Goal: Entertainment & Leisure: Consume media (video, audio)

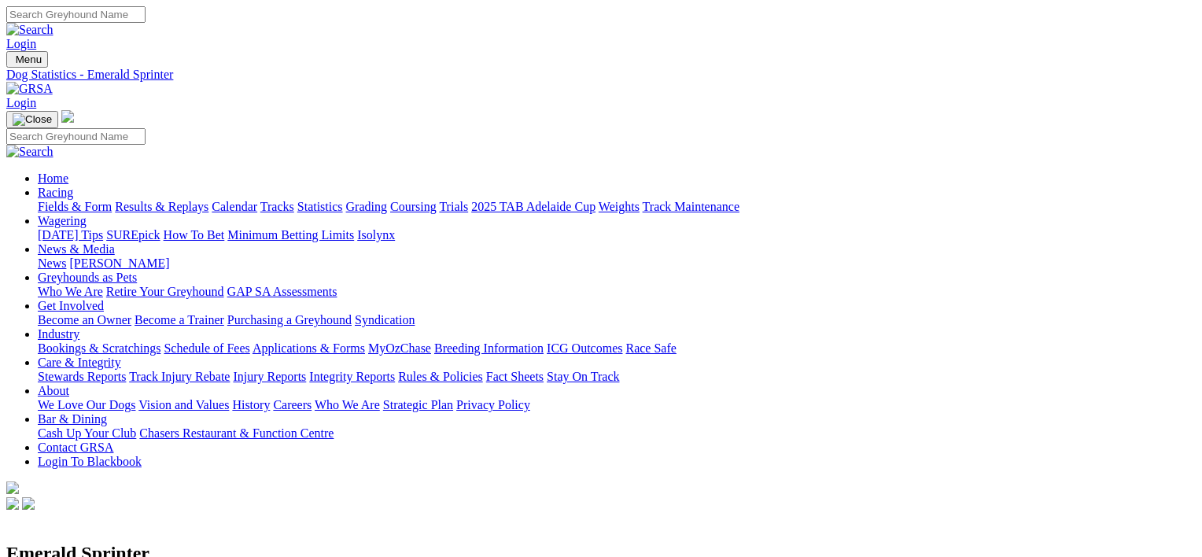
scroll to position [1284, 0]
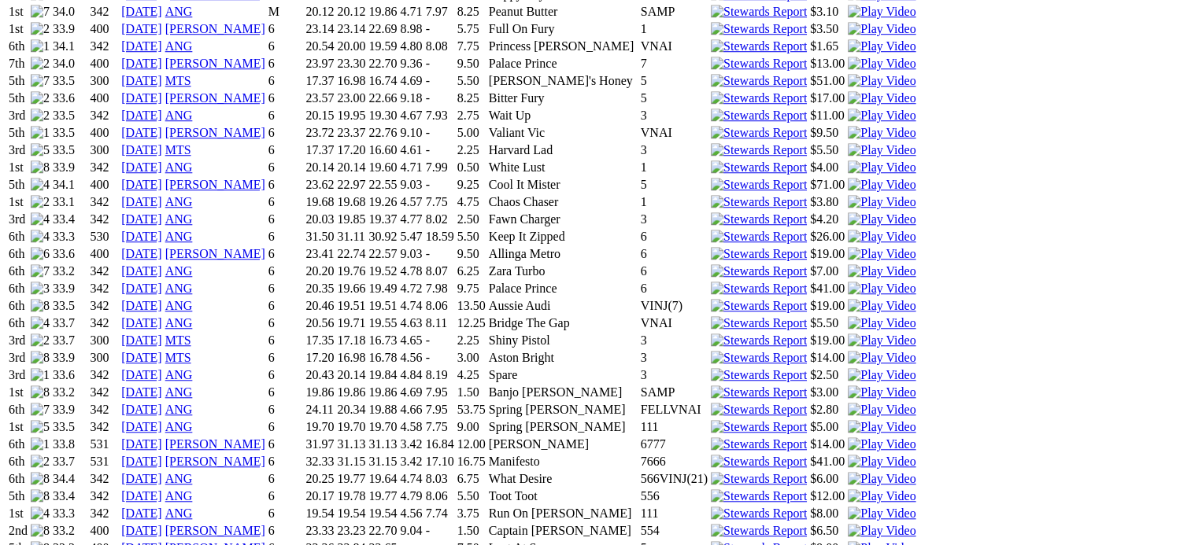
drag, startPoint x: 224, startPoint y: 398, endPoint x: 200, endPoint y: 375, distance: 33.9
click at [847, 524] on img at bounding box center [881, 531] width 68 height 14
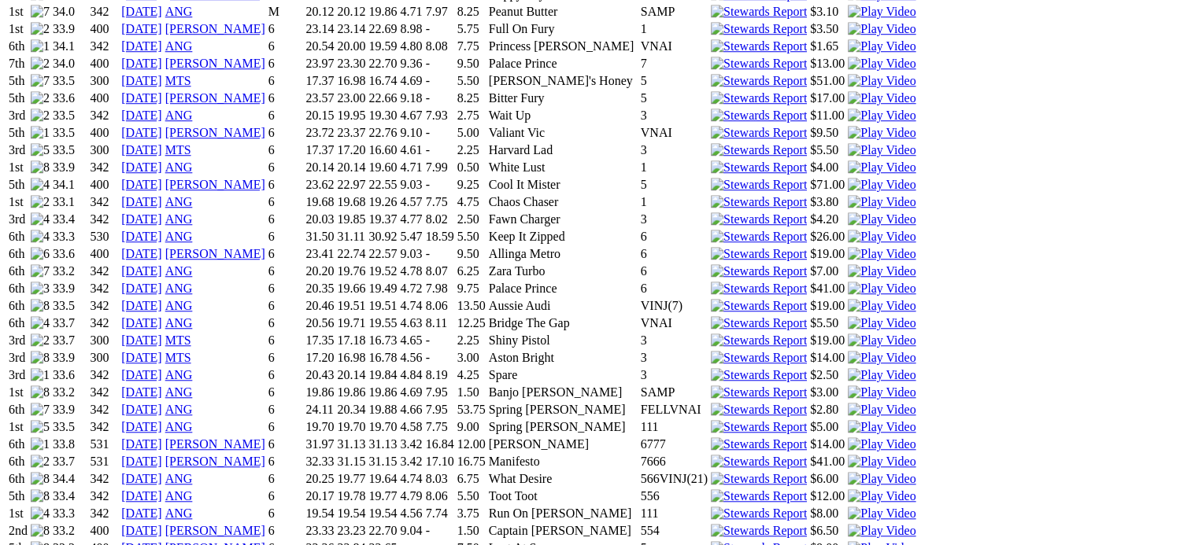
click at [847, 403] on img at bounding box center [881, 410] width 68 height 14
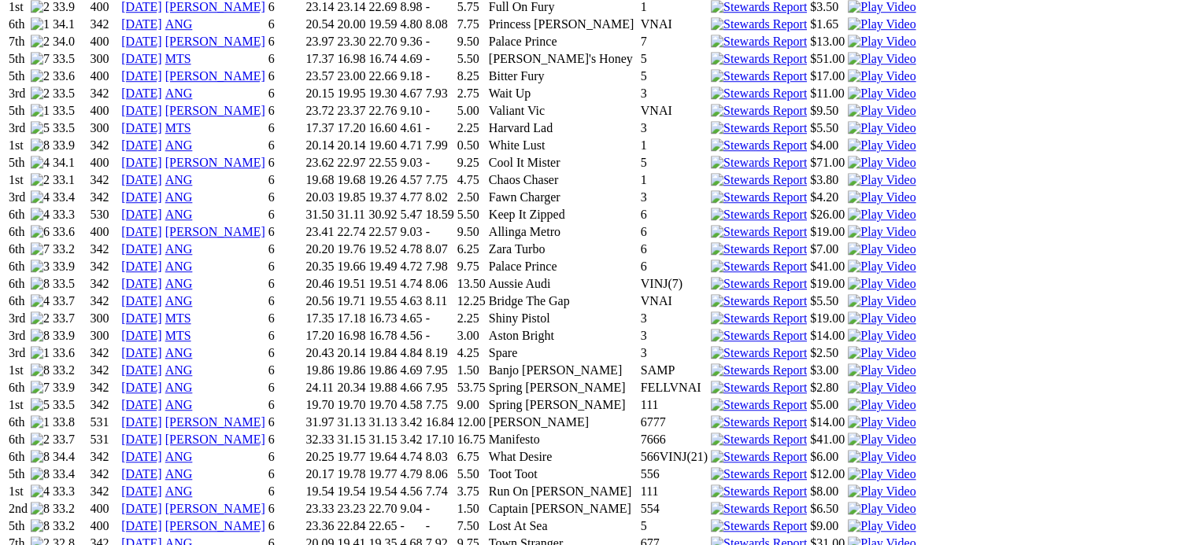
scroll to position [1308, 0]
click at [847, 449] on img at bounding box center [881, 456] width 68 height 14
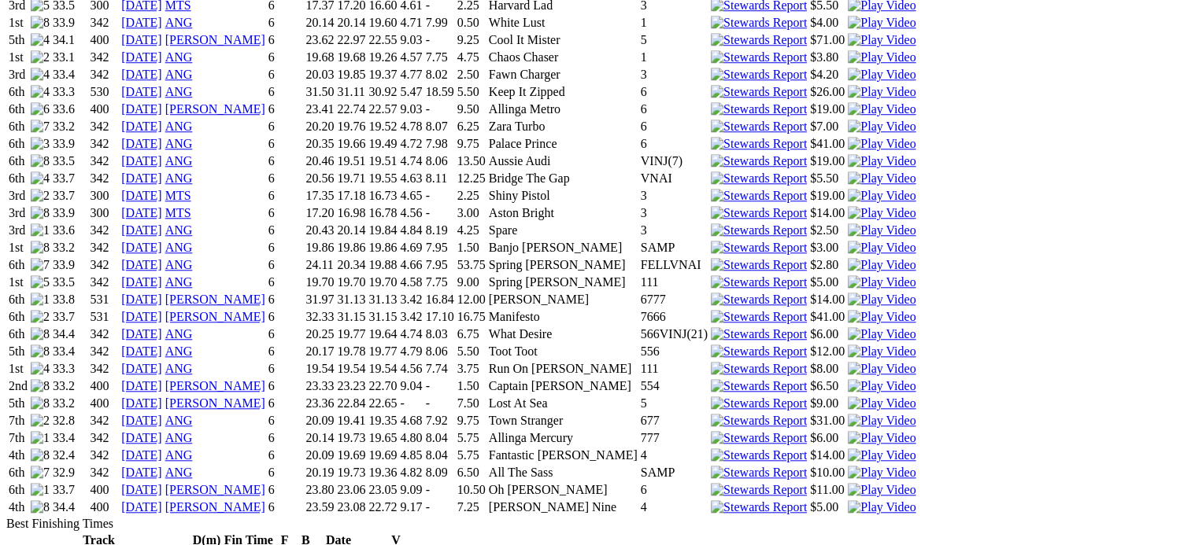
scroll to position [1445, 0]
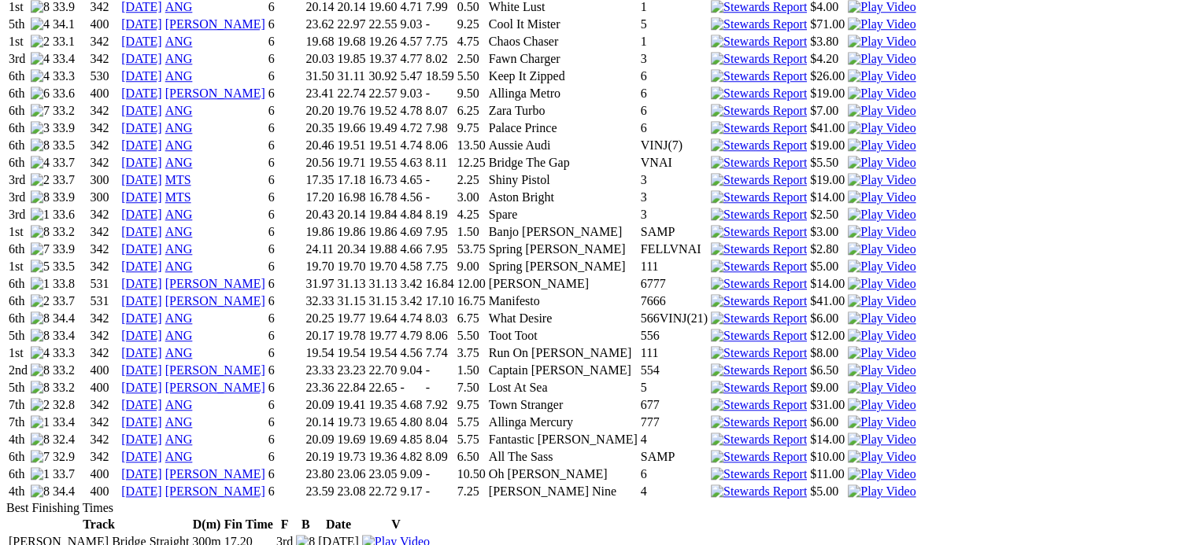
click at [847, 329] on img at bounding box center [881, 336] width 68 height 14
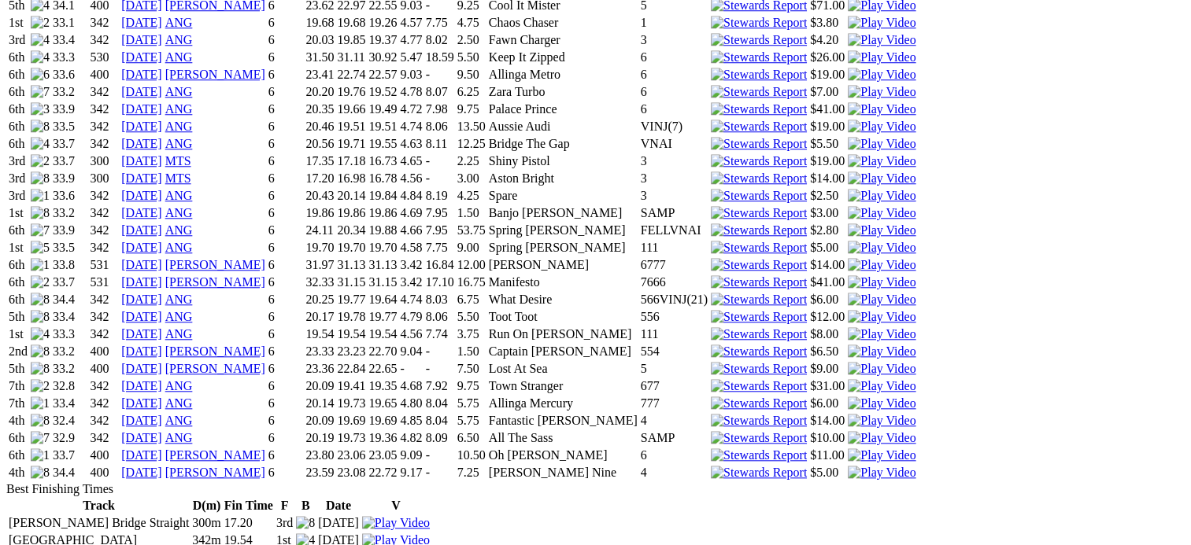
scroll to position [1465, 0]
click at [847, 326] on img at bounding box center [881, 333] width 68 height 14
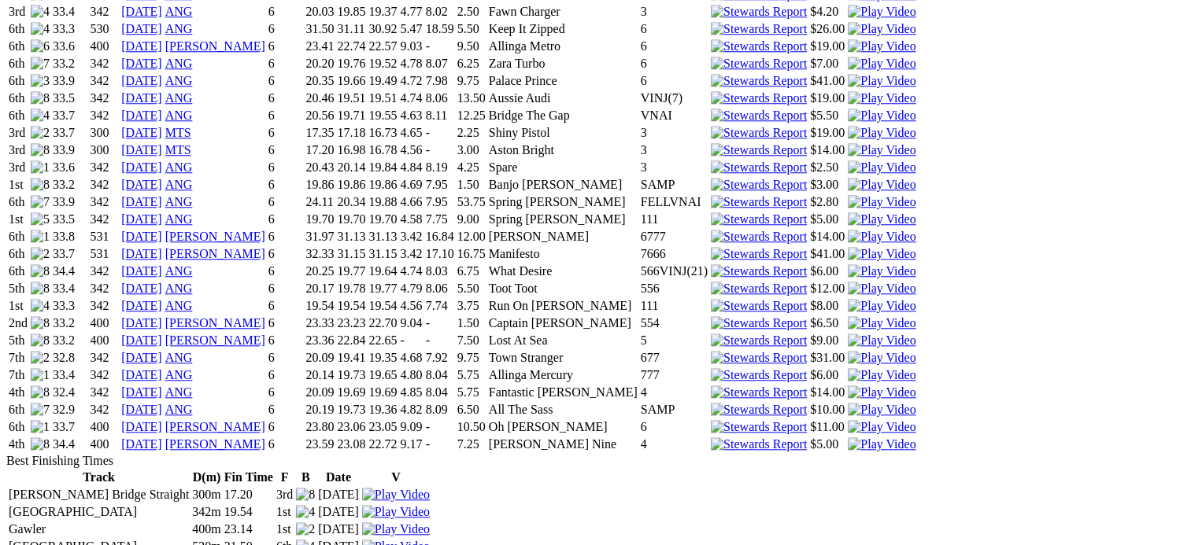
scroll to position [1489, 0]
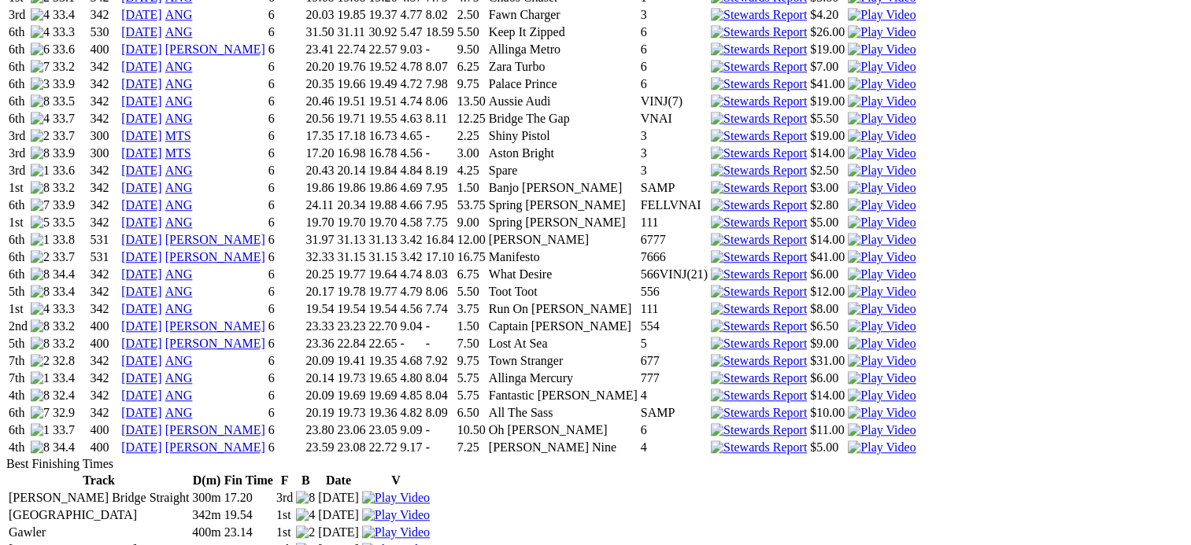
click at [847, 319] on img at bounding box center [881, 326] width 68 height 14
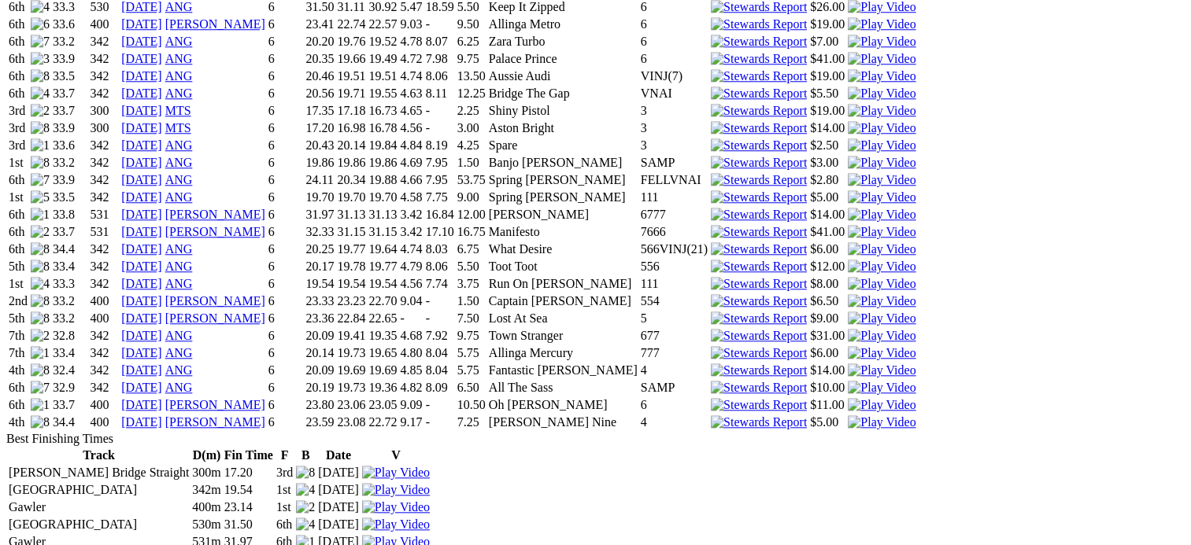
scroll to position [1516, 0]
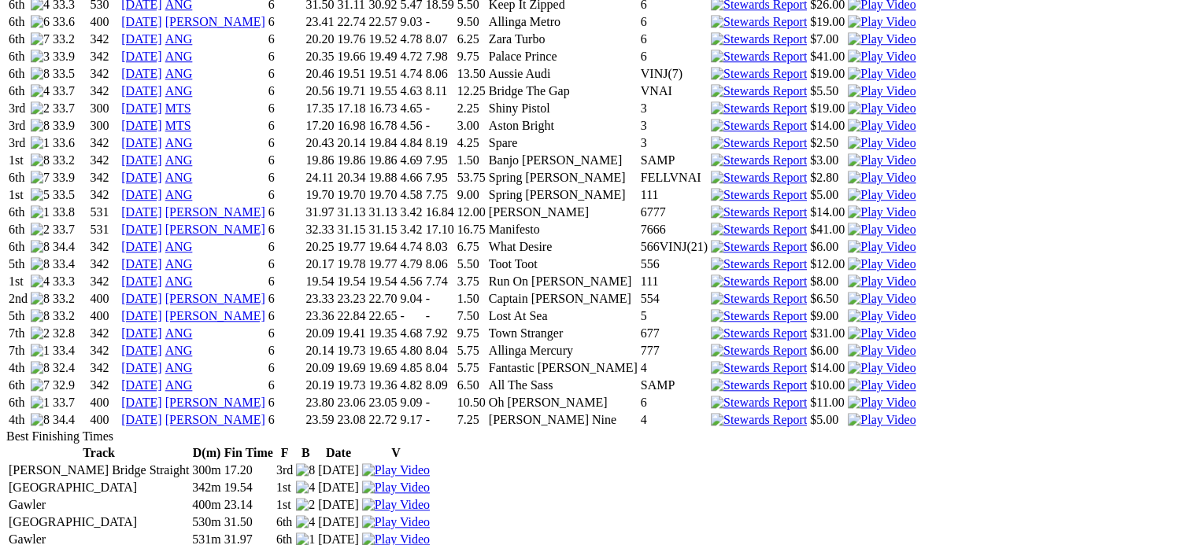
click at [847, 309] on img at bounding box center [881, 316] width 68 height 14
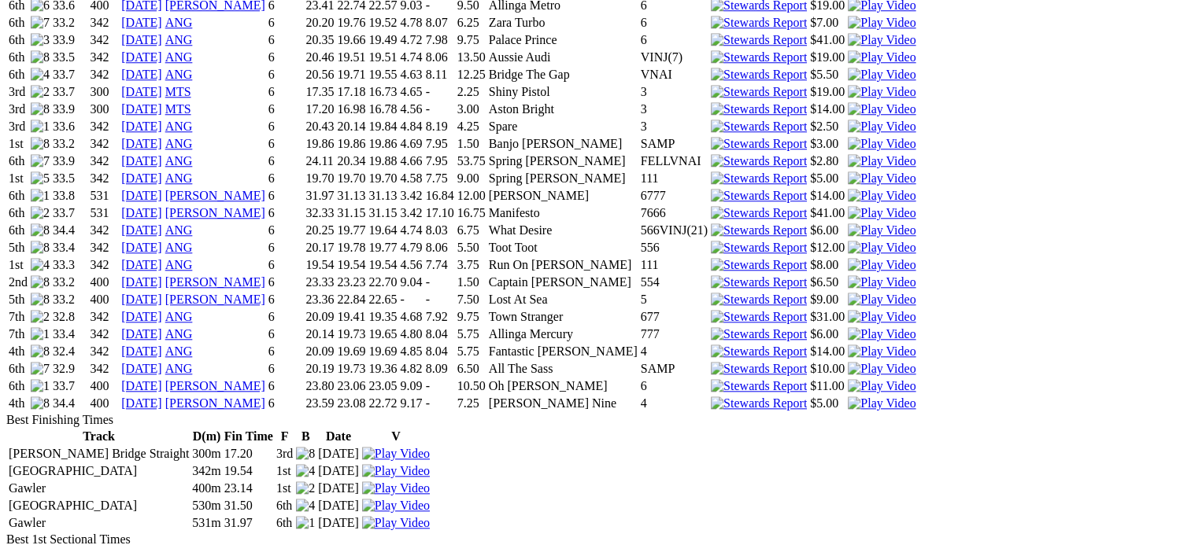
scroll to position [1538, 0]
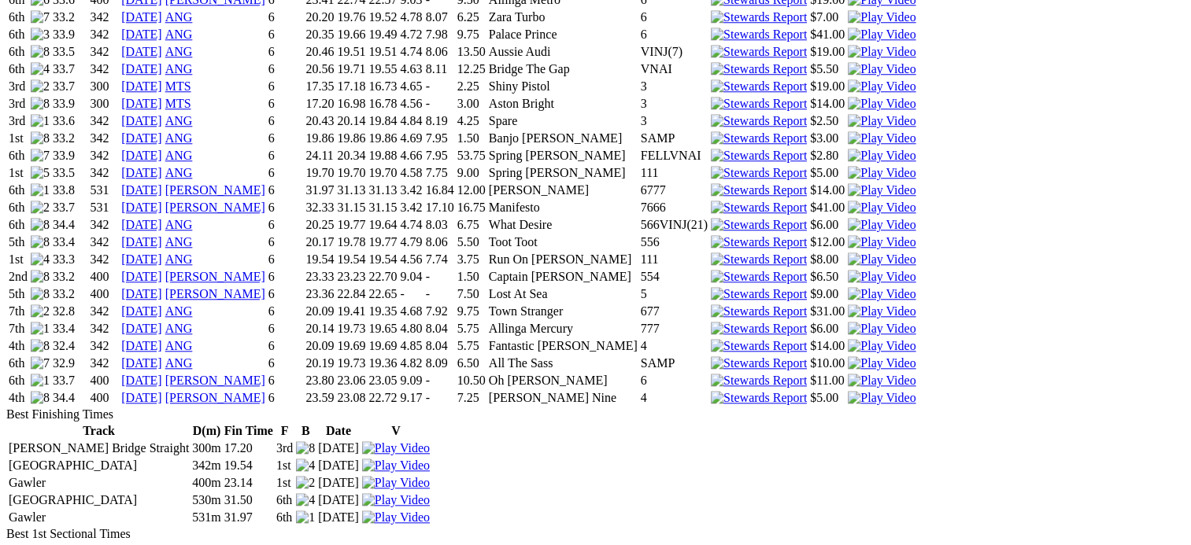
click at [847, 305] on img at bounding box center [881, 312] width 68 height 14
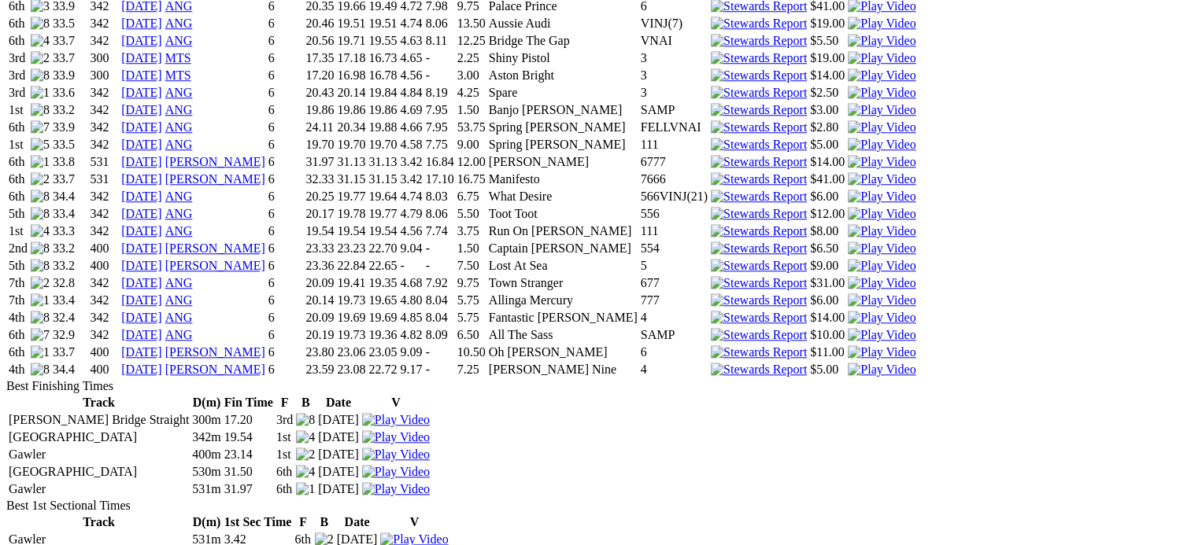
scroll to position [1568, 0]
click at [847, 293] on img at bounding box center [881, 300] width 68 height 14
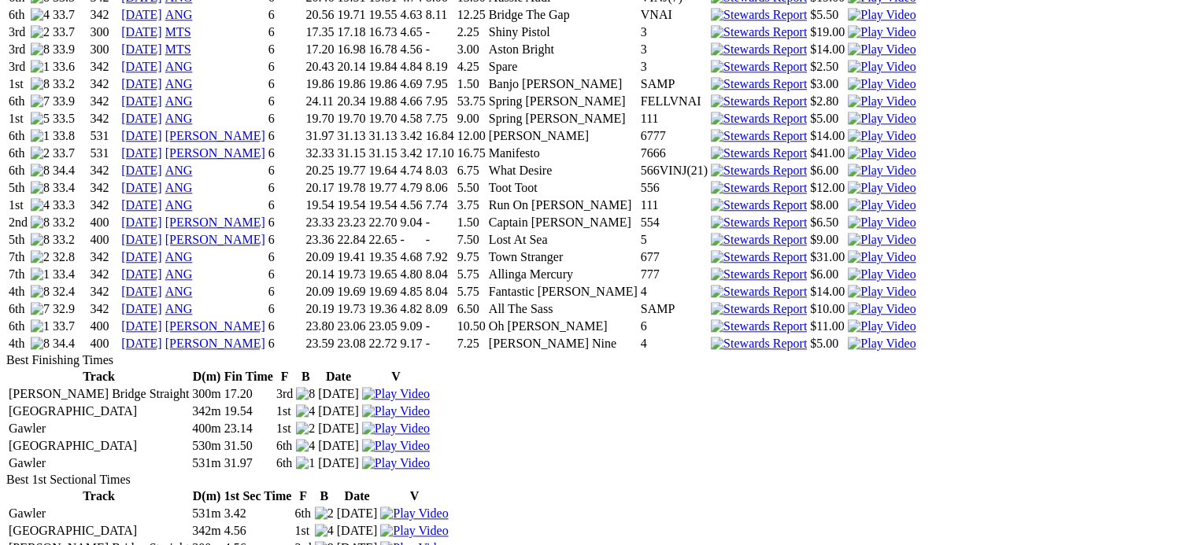
scroll to position [1594, 0]
click at [847, 283] on img at bounding box center [881, 290] width 68 height 14
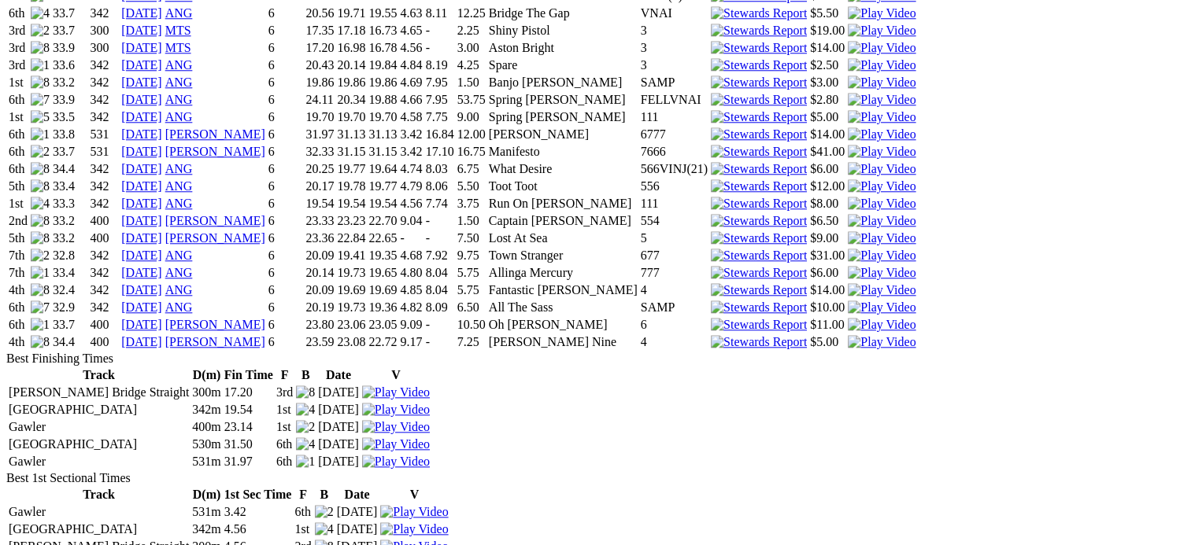
click at [847, 301] on img at bounding box center [881, 308] width 68 height 14
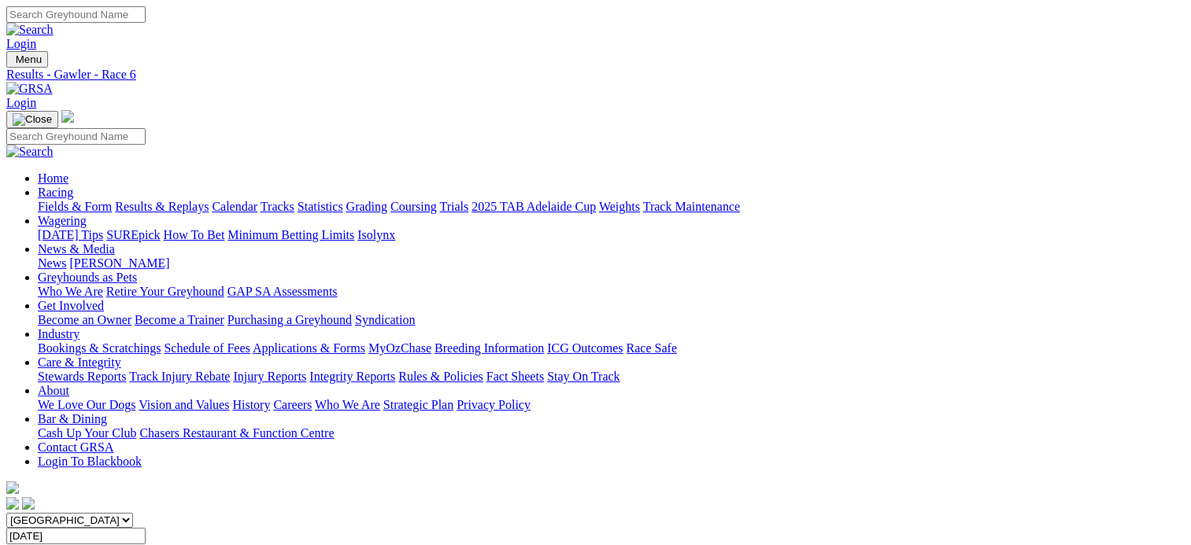
click at [70, 545] on link "SUMMARY" at bounding box center [38, 551] width 64 height 13
click at [115, 545] on span "12 races" at bounding box center [94, 551] width 42 height 13
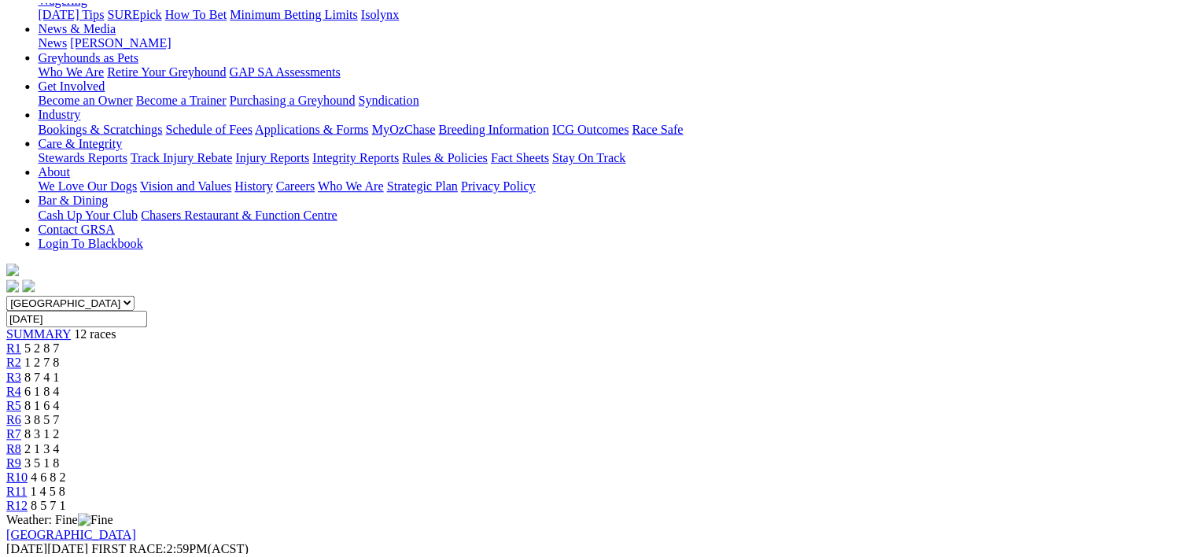
scroll to position [239, 0]
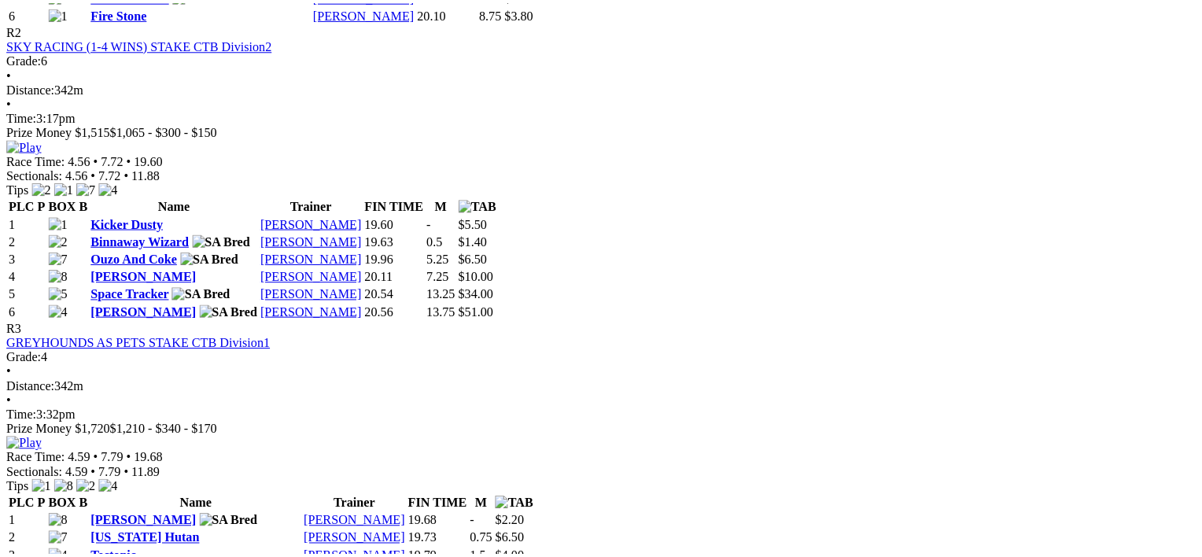
scroll to position [1070, 0]
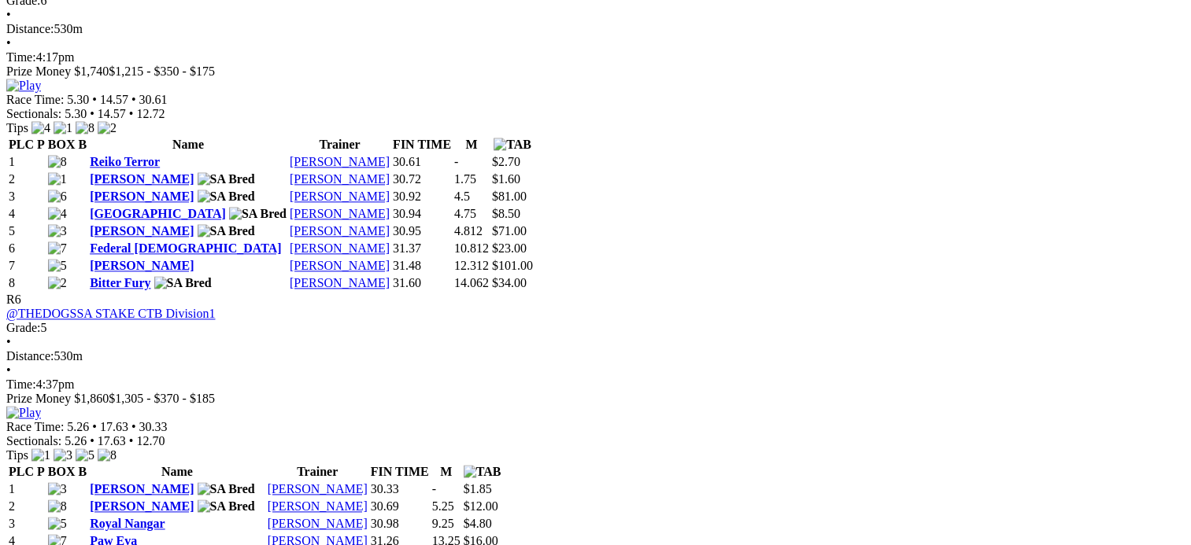
scroll to position [1989, 0]
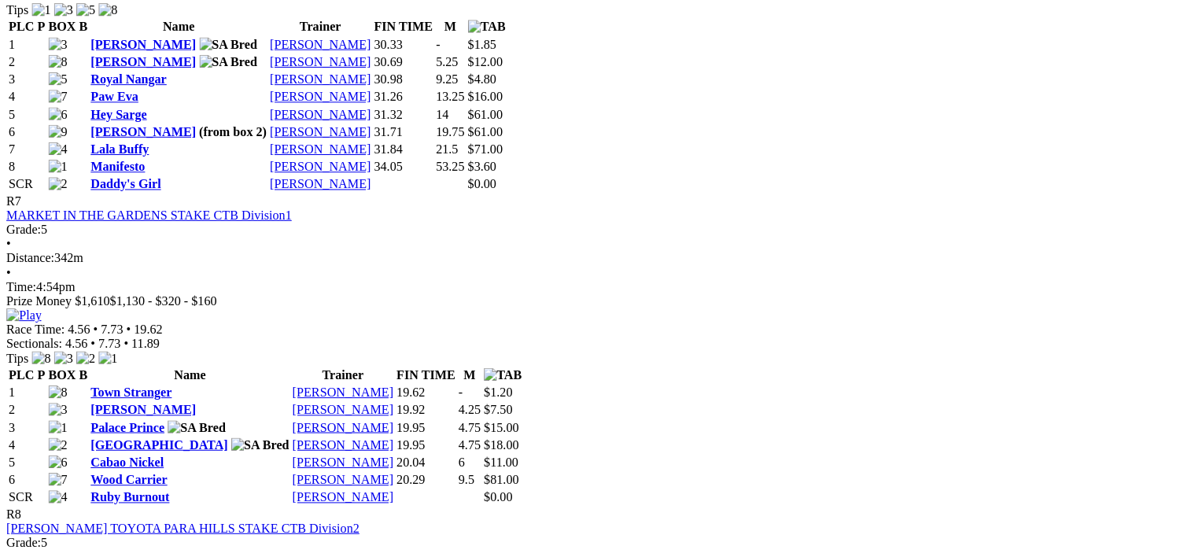
scroll to position [2436, 0]
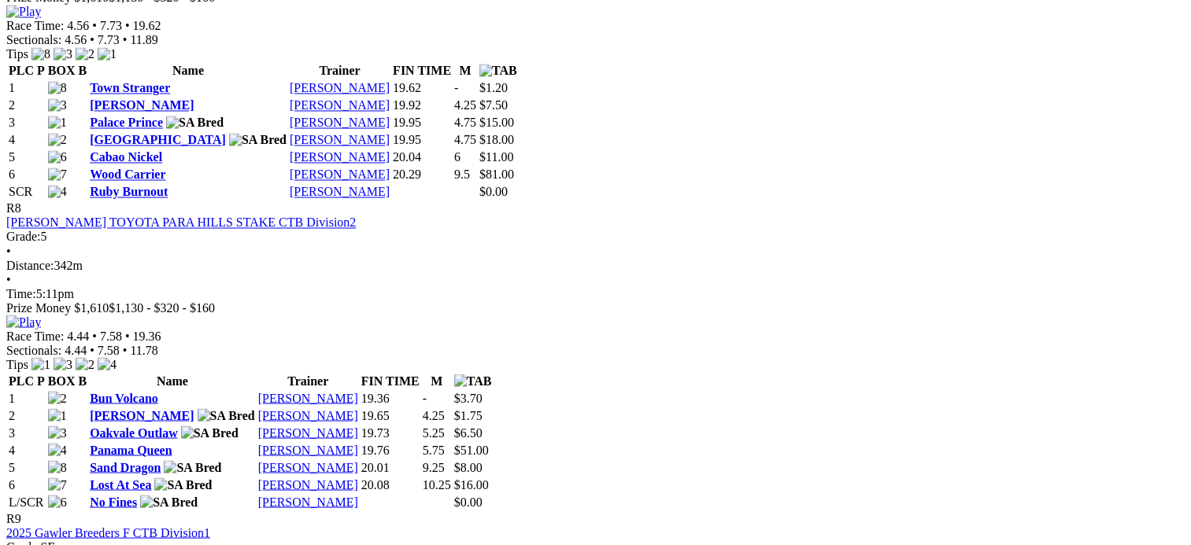
scroll to position [2735, 0]
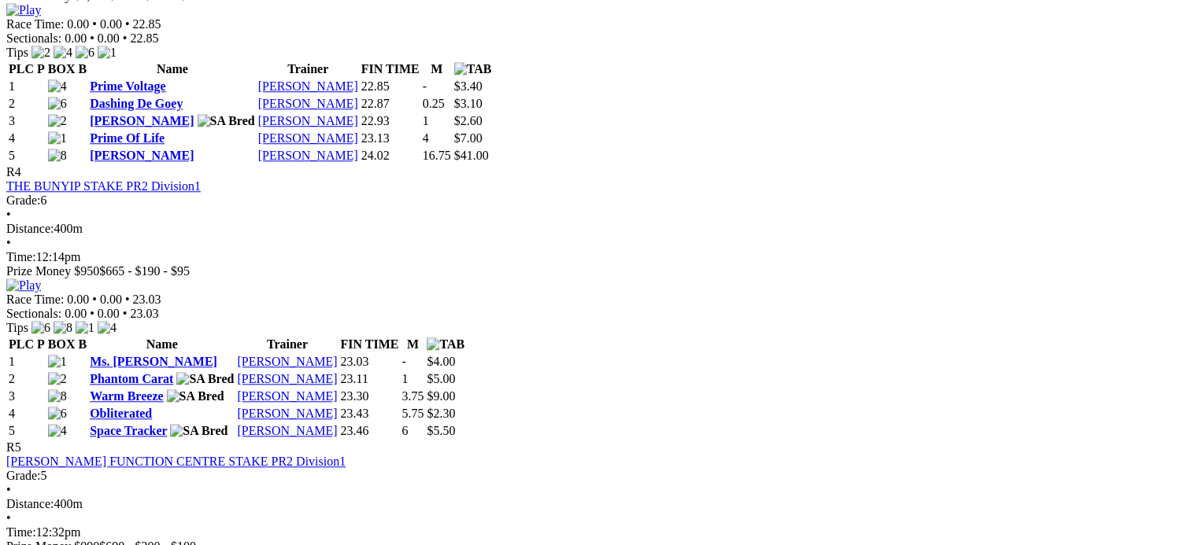
scroll to position [1457, 0]
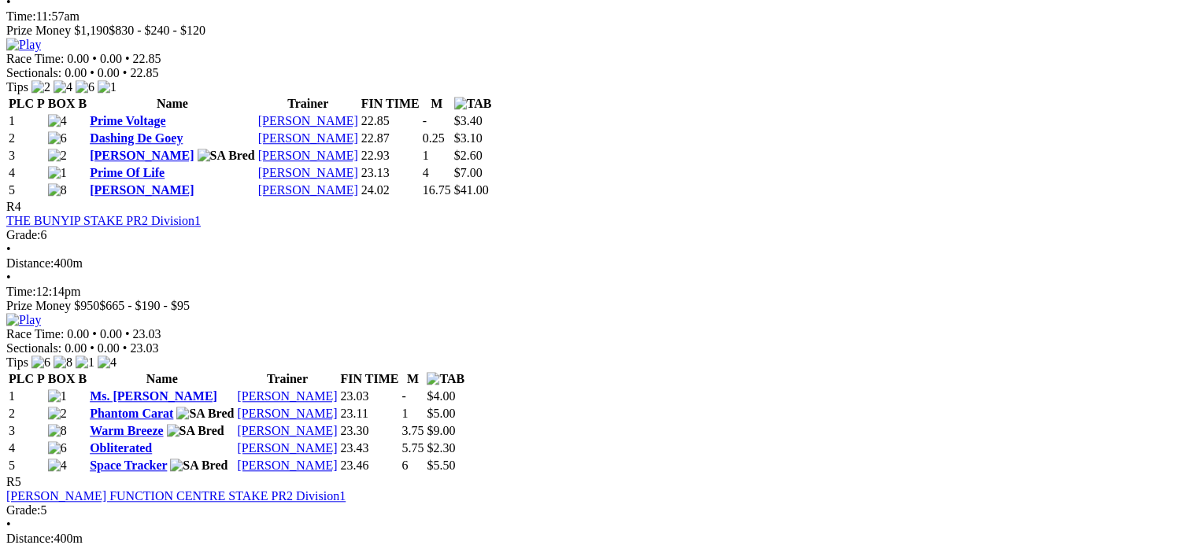
scroll to position [1416, 0]
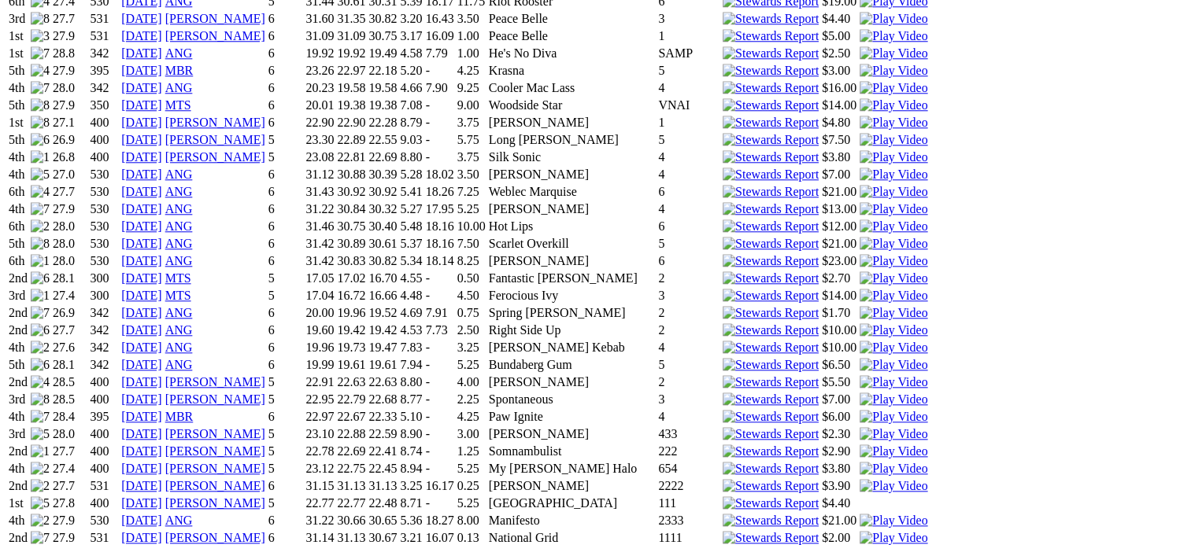
scroll to position [1595, 0]
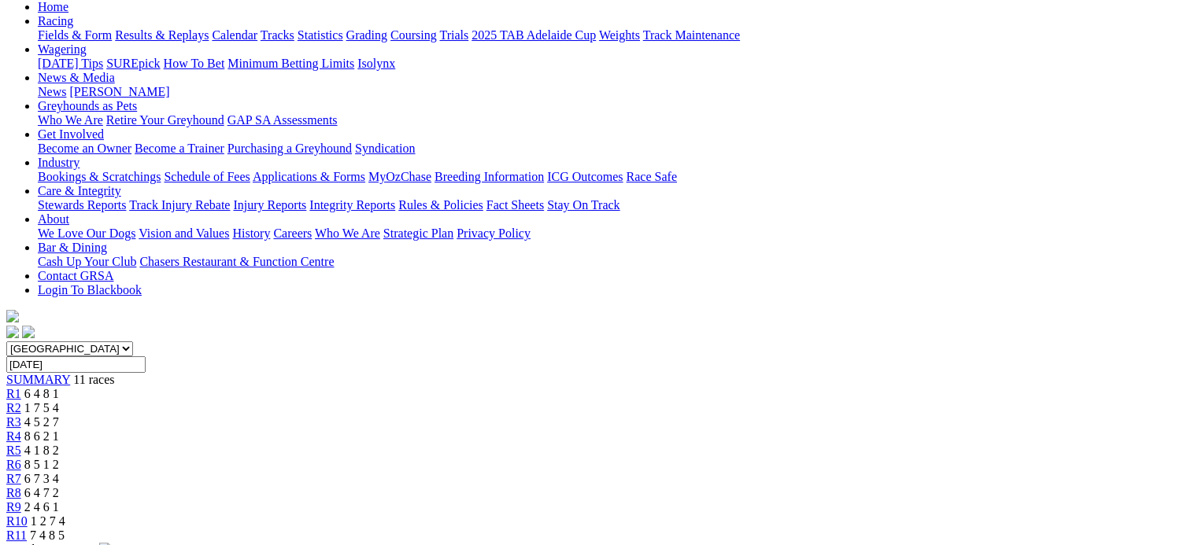
scroll to position [170, 0]
click at [114, 375] on span "11 races" at bounding box center [93, 381] width 41 height 13
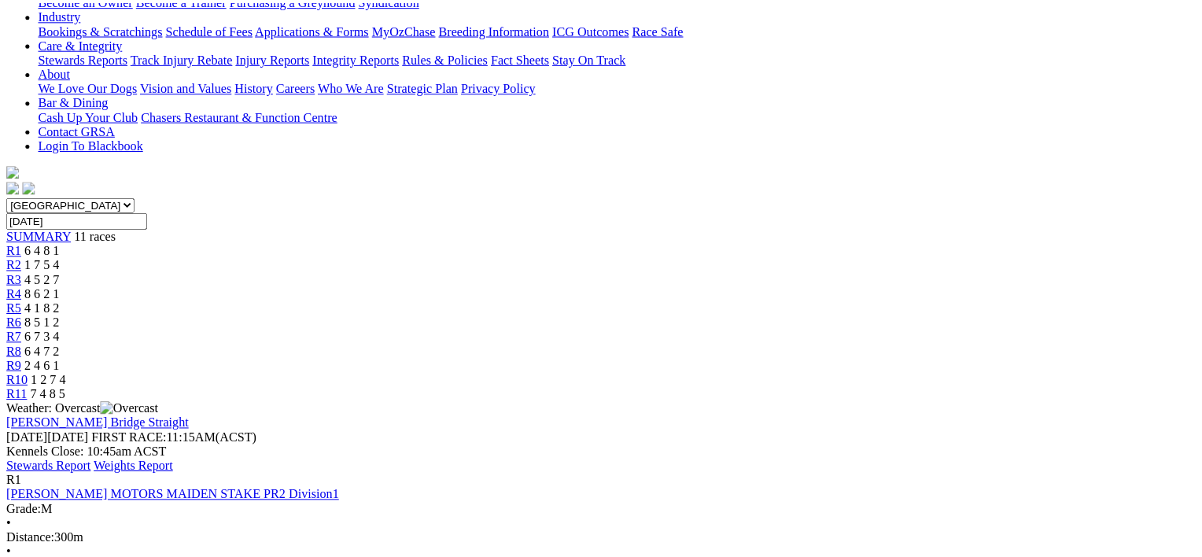
scroll to position [319, 0]
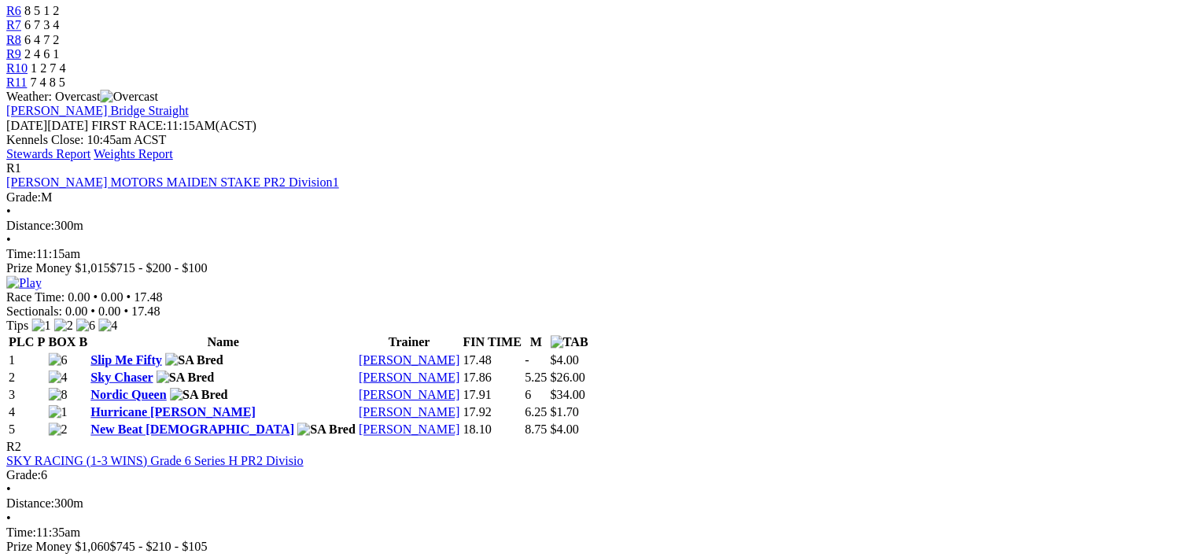
scroll to position [648, 0]
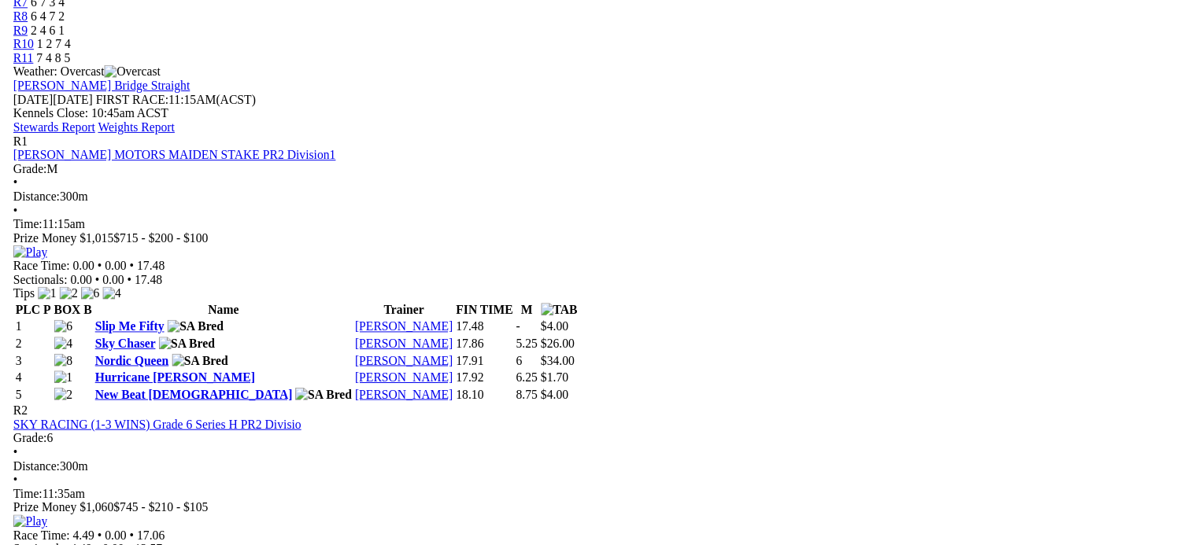
scroll to position [1053, 0]
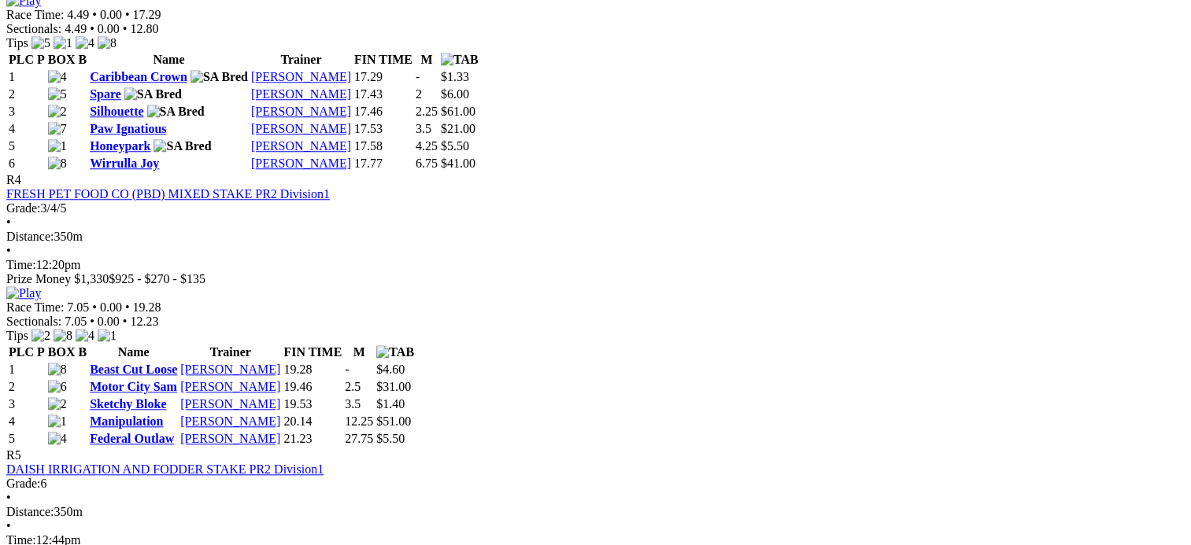
scroll to position [1473, 0]
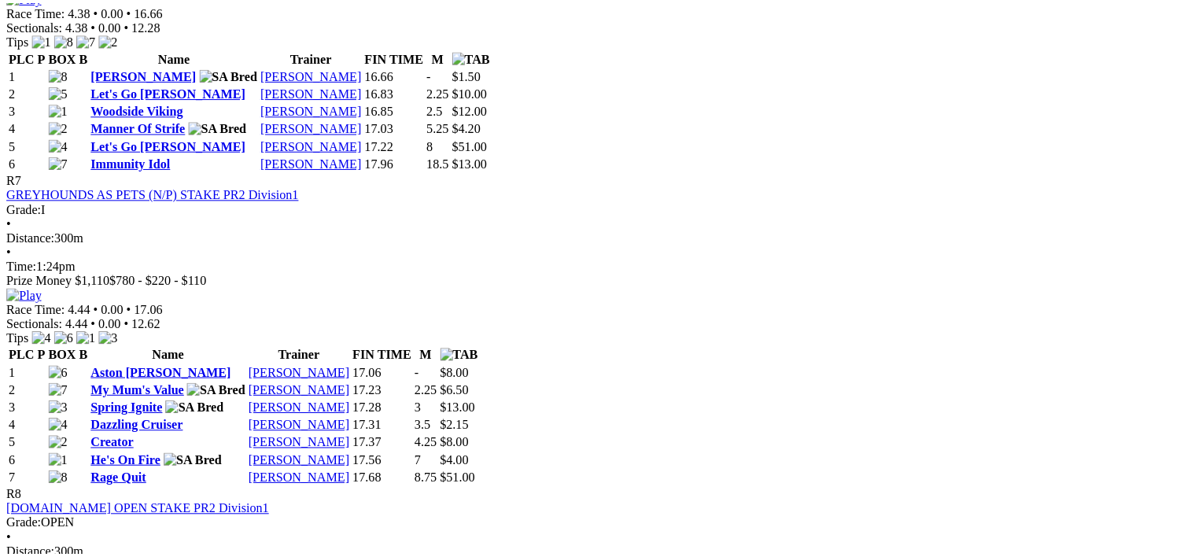
scroll to position [2323, 0]
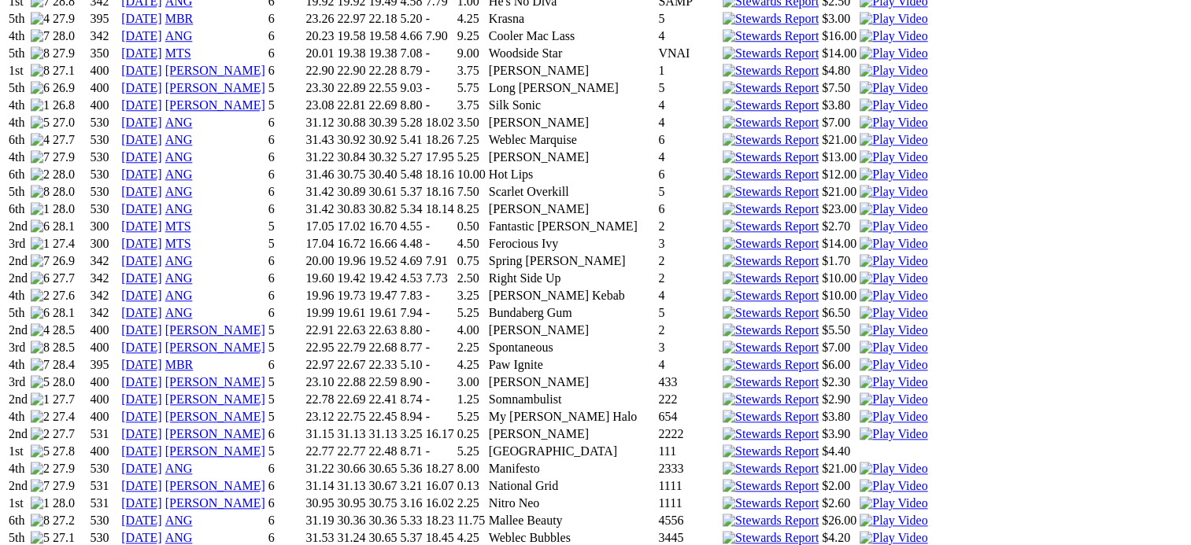
scroll to position [1641, 0]
click at [859, 392] on img at bounding box center [893, 399] width 68 height 14
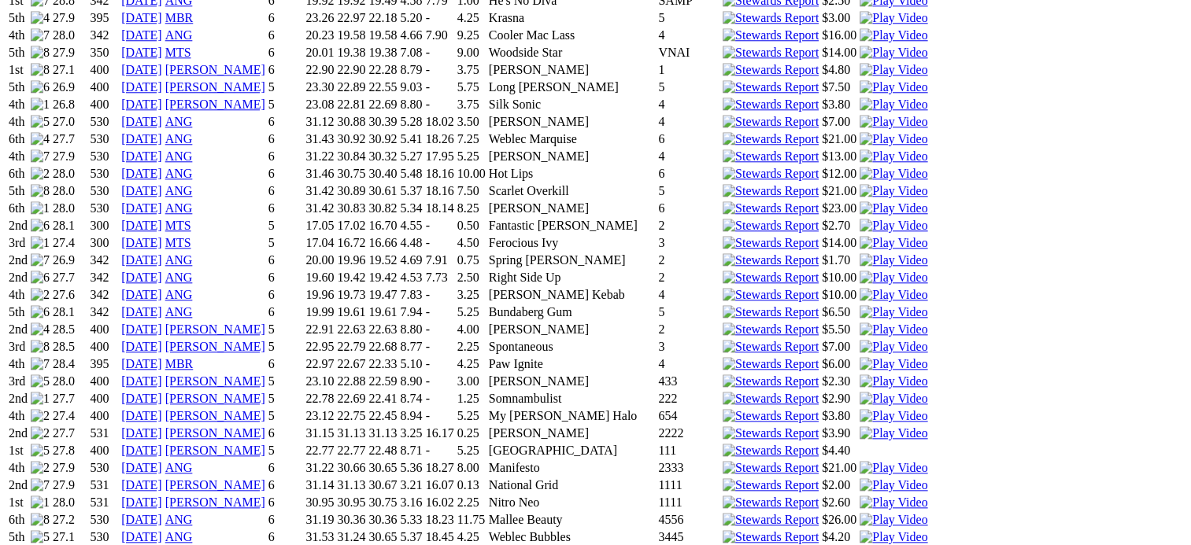
click at [859, 427] on img at bounding box center [893, 434] width 68 height 14
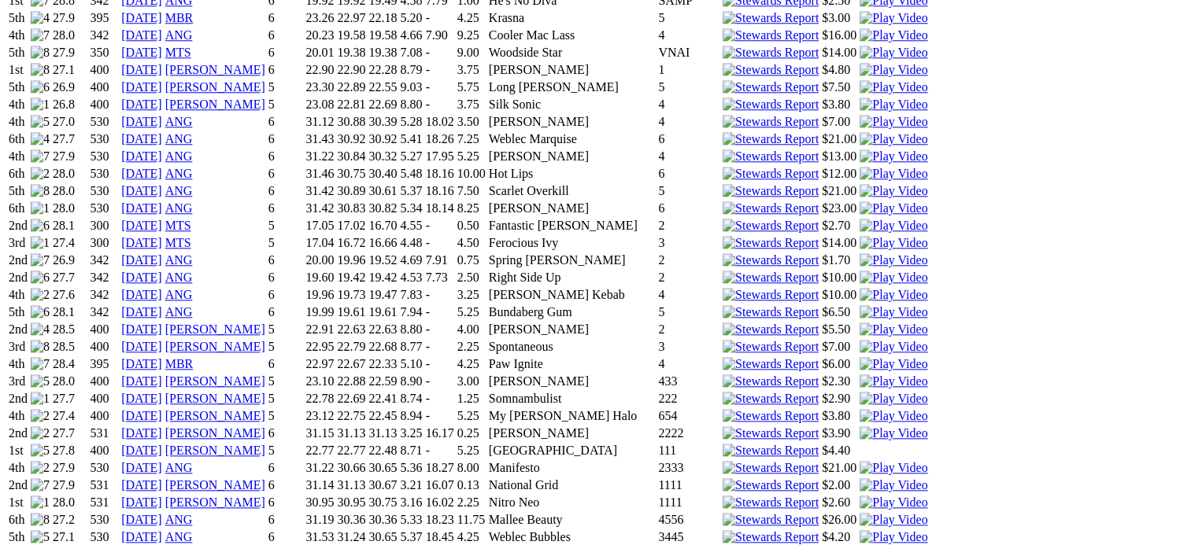
click at [162, 427] on link "[DATE]" at bounding box center [141, 433] width 41 height 13
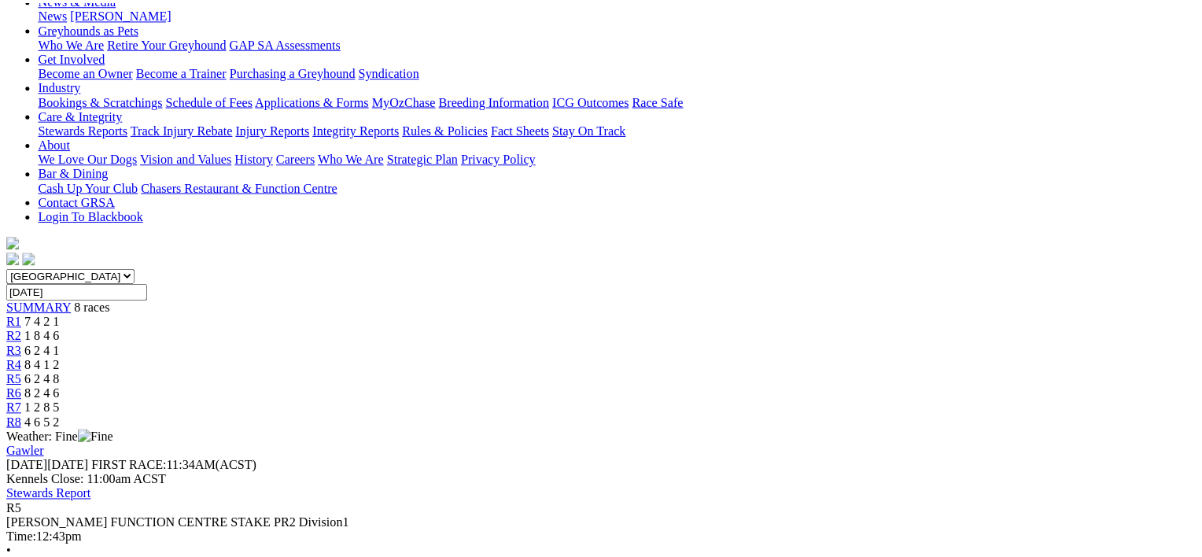
scroll to position [246, 0]
